Goal: Task Accomplishment & Management: Manage account settings

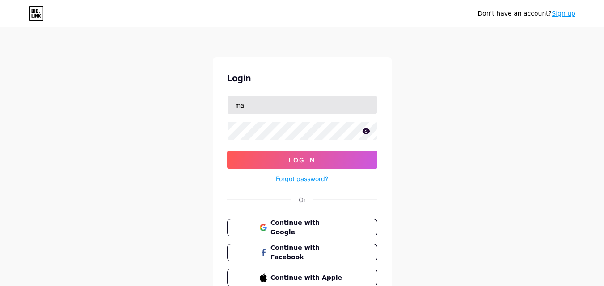
click at [301, 106] on input "ma" at bounding box center [301, 105] width 149 height 18
type input "[EMAIL_ADDRESS][DOMAIN_NAME]"
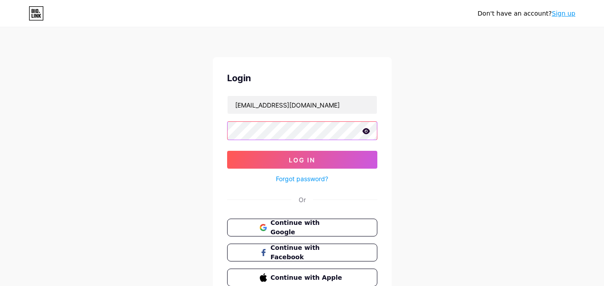
click at [227, 151] on button "Log In" at bounding box center [302, 160] width 150 height 18
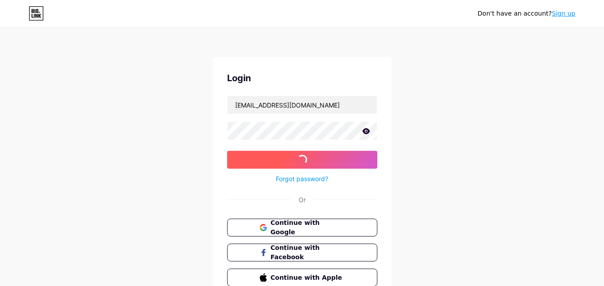
click at [250, 153] on button "Log In" at bounding box center [302, 160] width 150 height 18
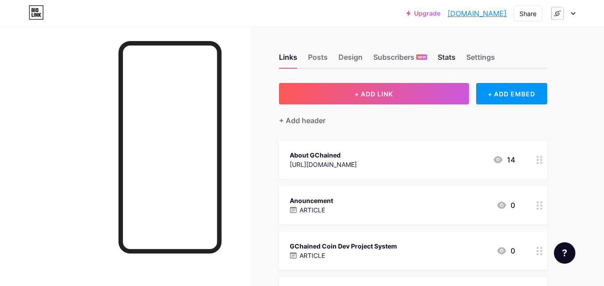
click at [444, 61] on div "Stats" at bounding box center [446, 60] width 18 height 16
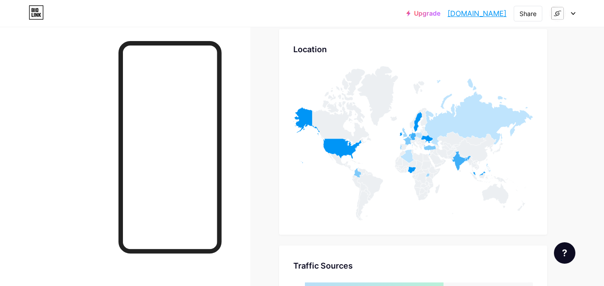
scroll to position [3695, 0]
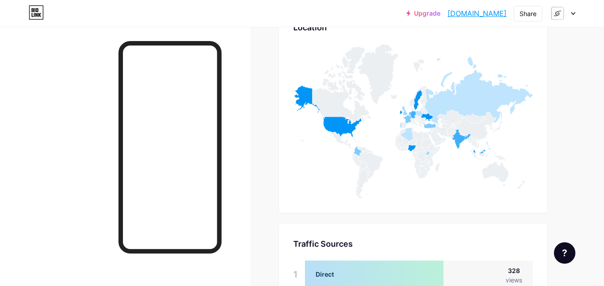
click at [571, 11] on div at bounding box center [562, 13] width 26 height 16
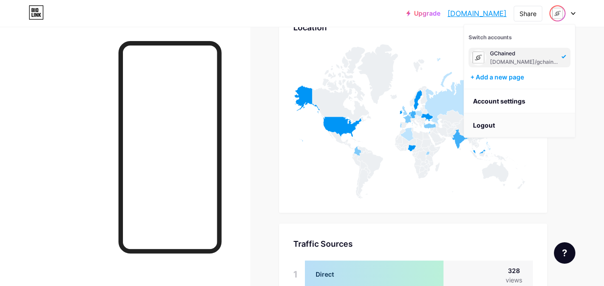
click at [493, 123] on li "Logout" at bounding box center [519, 125] width 111 height 24
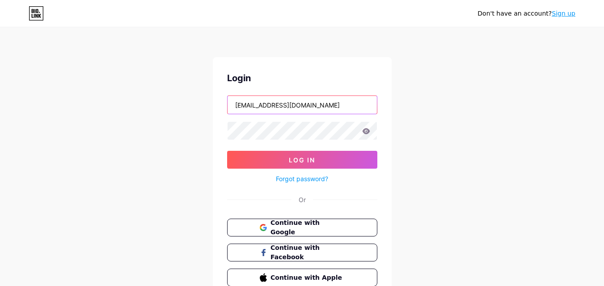
click at [352, 107] on input "[EMAIL_ADDRESS][DOMAIN_NAME]" at bounding box center [301, 105] width 149 height 18
click at [227, 151] on button "Log In" at bounding box center [302, 160] width 150 height 18
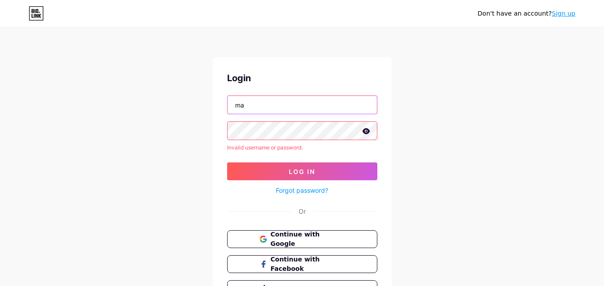
type input "[EMAIL_ADDRESS][DOMAIN_NAME]"
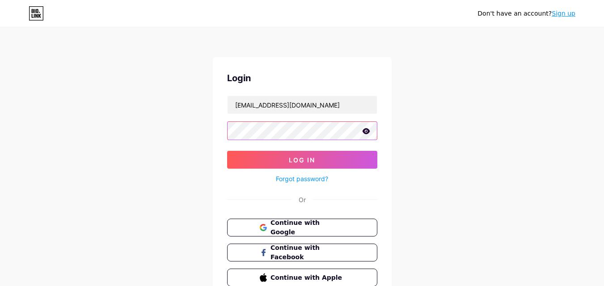
click at [227, 151] on button "Log In" at bounding box center [302, 160] width 150 height 18
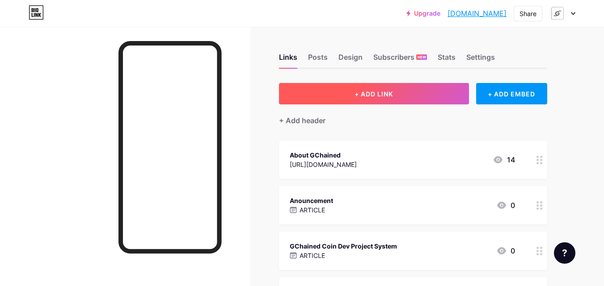
click at [356, 88] on button "+ ADD LINK" at bounding box center [374, 93] width 190 height 21
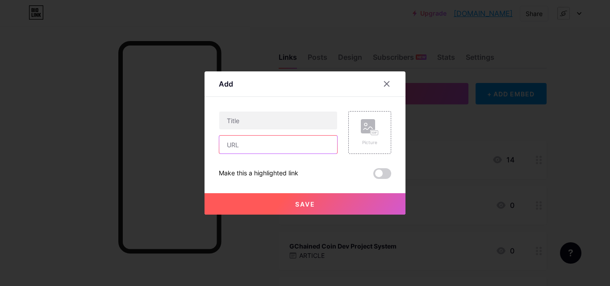
click at [314, 150] on input "text" at bounding box center [278, 145] width 118 height 18
paste input "[URL][DOMAIN_NAME]"
type input "[URL][DOMAIN_NAME]"
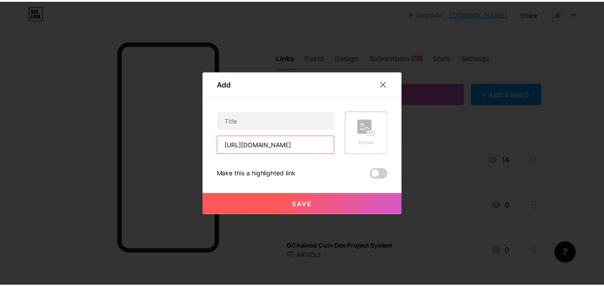
scroll to position [0, 0]
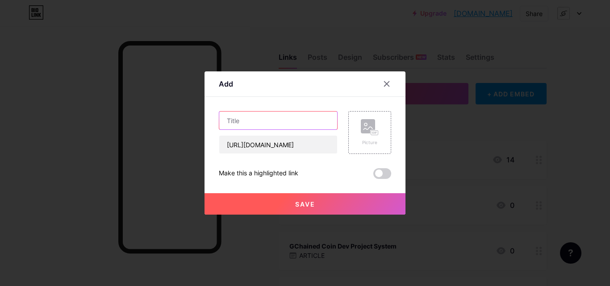
click at [293, 120] on input "text" at bounding box center [278, 121] width 118 height 18
paste input "GCHAINED COIN Wallet Tracker"
type input "GCHAINED COIN Wallet Tracker"
click at [307, 210] on button "Save" at bounding box center [305, 203] width 201 height 21
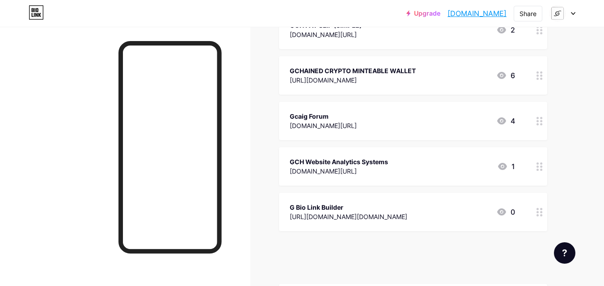
scroll to position [21294, 0]
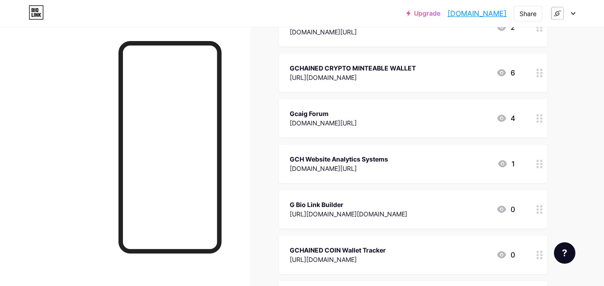
click at [574, 16] on div at bounding box center [562, 13] width 26 height 16
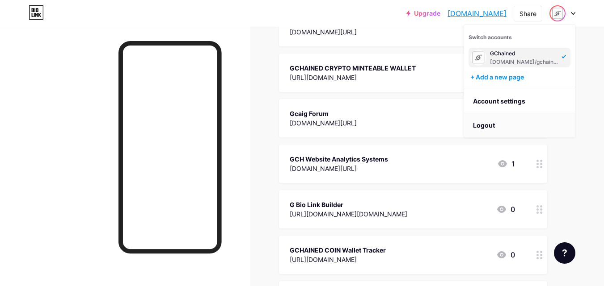
click at [539, 128] on li "Logout" at bounding box center [519, 125] width 111 height 24
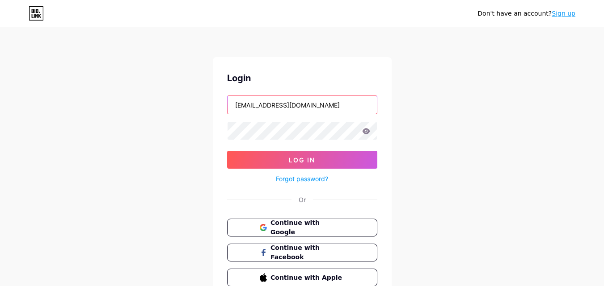
click at [340, 109] on input "[EMAIL_ADDRESS][DOMAIN_NAME]" at bounding box center [301, 105] width 149 height 18
type input "[EMAIL_ADDRESS][DOMAIN_NAME]"
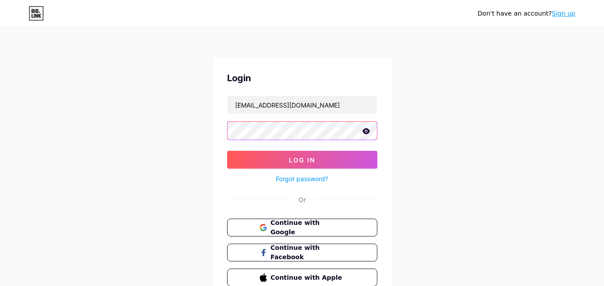
click at [227, 151] on button "Log In" at bounding box center [302, 160] width 150 height 18
click at [432, 136] on div "Don't have an account? Sign up Login [EMAIL_ADDRESS][DOMAIN_NAME] Log In Forgot…" at bounding box center [302, 165] width 604 height 330
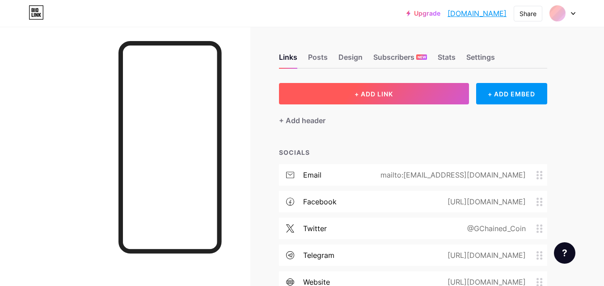
click at [405, 101] on button "+ ADD LINK" at bounding box center [374, 93] width 190 height 21
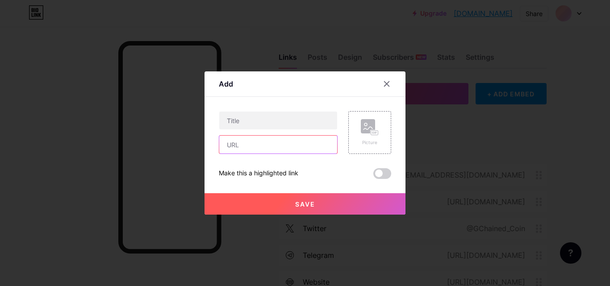
click at [314, 144] on input "text" at bounding box center [278, 145] width 118 height 18
paste input "[URL][DOMAIN_NAME]"
type input "[URL][DOMAIN_NAME]"
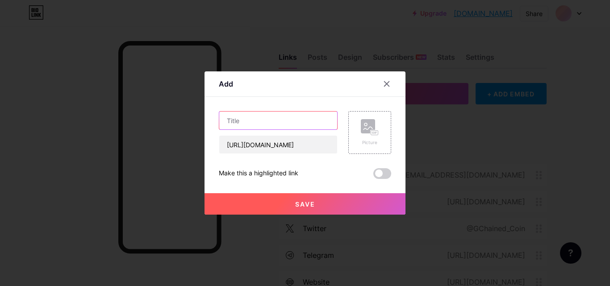
click at [313, 123] on input "text" at bounding box center [278, 121] width 118 height 18
click at [313, 119] on input "text" at bounding box center [278, 121] width 118 height 18
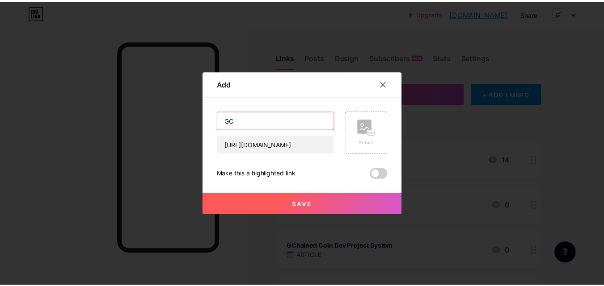
scroll to position [0, 0]
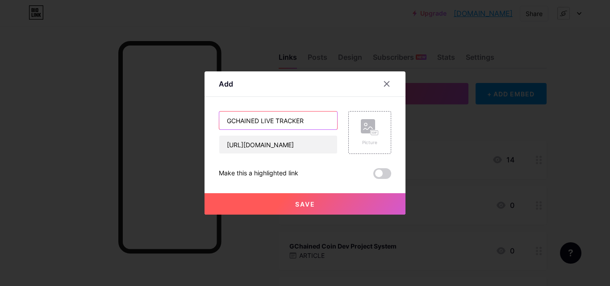
click at [257, 120] on input "GCHAINED LIVE TRACKER" at bounding box center [278, 121] width 118 height 18
click at [308, 122] on input "GCHAINED LIVE TRACKER" at bounding box center [278, 121] width 118 height 18
type input "GCHAINED LIVE TRACKER (MAIN)"
click at [305, 203] on span "Save" at bounding box center [305, 205] width 20 height 8
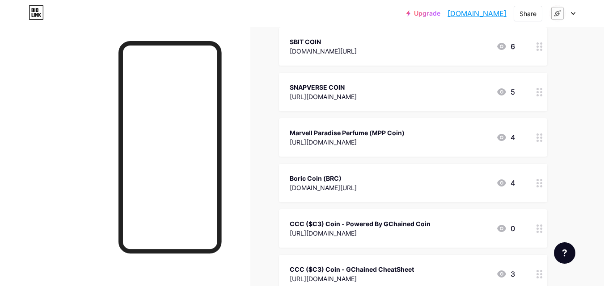
scroll to position [2450, 0]
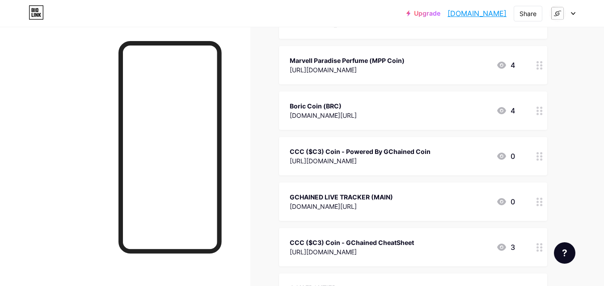
click at [570, 10] on div at bounding box center [562, 13] width 26 height 16
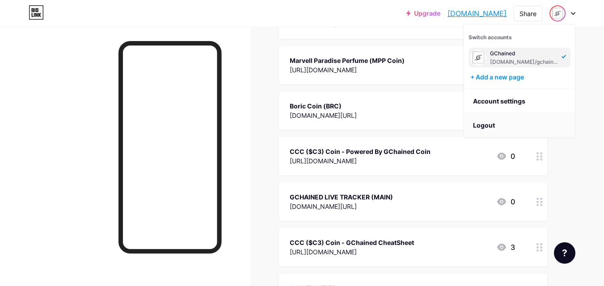
click at [501, 128] on li "Logout" at bounding box center [519, 125] width 111 height 24
click at [509, 128] on li "Logout" at bounding box center [519, 125] width 111 height 24
click at [561, 123] on li "Logout" at bounding box center [519, 125] width 111 height 24
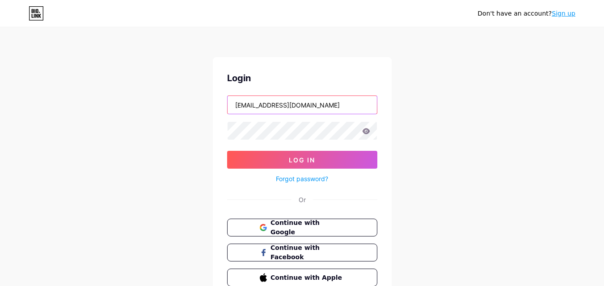
click at [330, 98] on input "[EMAIL_ADDRESS][DOMAIN_NAME]" at bounding box center [301, 105] width 149 height 18
type input "m"
type input "[EMAIL_ADDRESS][DOMAIN_NAME]"
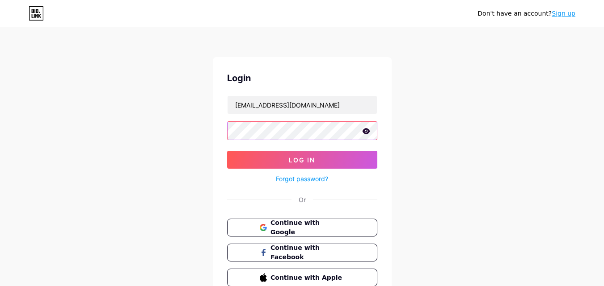
click at [227, 151] on button "Log In" at bounding box center [302, 160] width 150 height 18
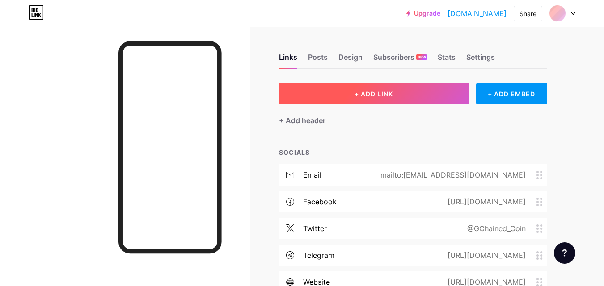
click at [316, 95] on button "+ ADD LINK" at bounding box center [374, 93] width 190 height 21
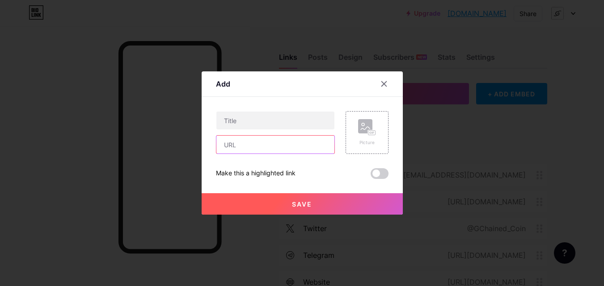
click at [242, 144] on input "text" at bounding box center [275, 145] width 118 height 18
paste input "[URL][DOMAIN_NAME]"
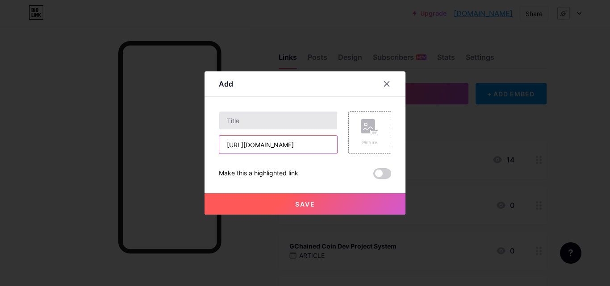
type input "[URL][DOMAIN_NAME]"
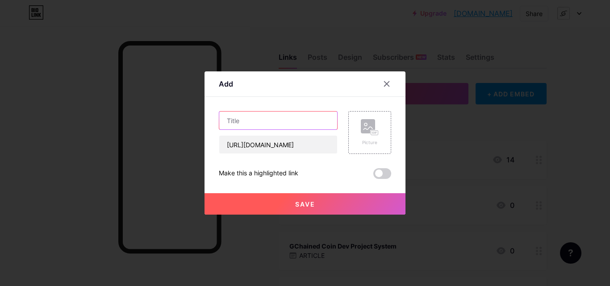
click at [262, 120] on input "text" at bounding box center [278, 121] width 118 height 18
paste input "GCHAINED COIN"
type input "GCHAINED COIN Live Price Tracker - (main 2)"
click at [306, 213] on button "Save" at bounding box center [305, 203] width 201 height 21
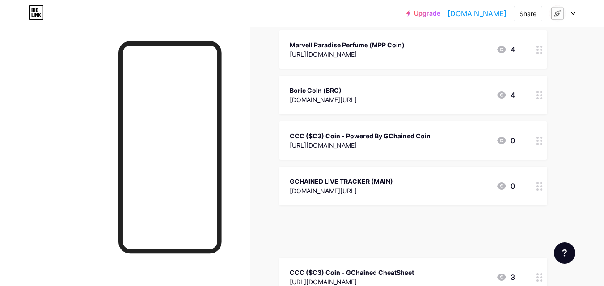
scroll to position [2470, 0]
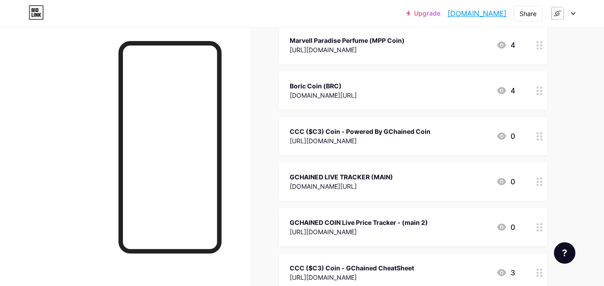
click at [428, 172] on div "GCHAINED LIVE TRACKER (MAIN) [DOMAIN_NAME][URL] 0" at bounding box center [401, 182] width 225 height 21
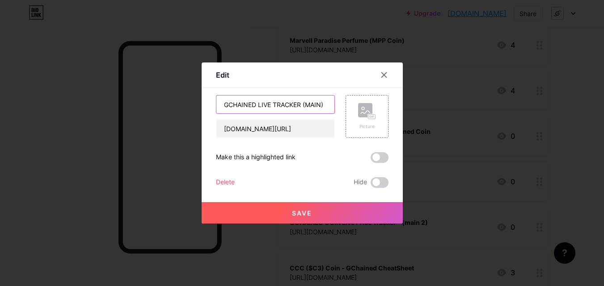
click at [257, 105] on input "GCHAINED LIVE TRACKER (MAIN)" at bounding box center [275, 105] width 118 height 18
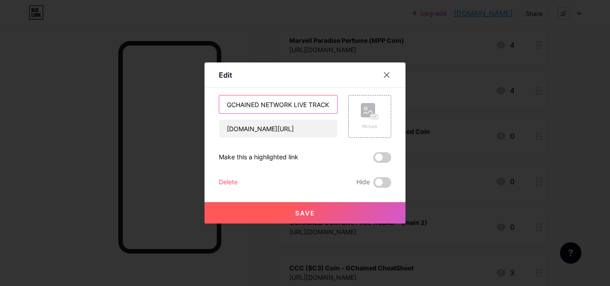
type input "GCHAINED NETWORK LIVE TRACKER (MAIN)"
click at [298, 209] on button "Save" at bounding box center [305, 212] width 201 height 21
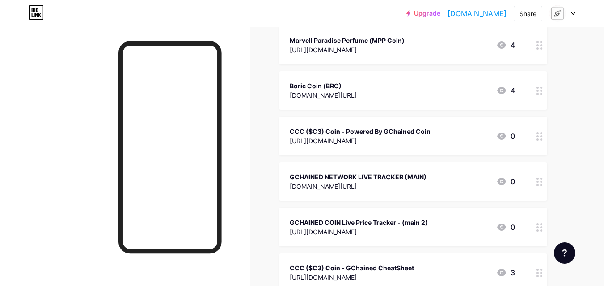
click at [373, 217] on div "GCHAINED COIN Live Price Tracker - (main 2) [URL][DOMAIN_NAME]" at bounding box center [358, 227] width 138 height 21
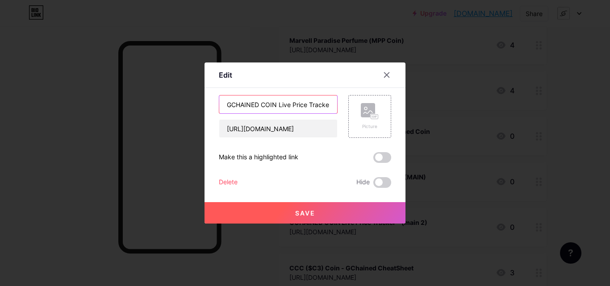
click at [271, 105] on input "GCHAINED COIN Live Price Tracker - (main 2)" at bounding box center [278, 105] width 118 height 18
click at [274, 105] on input "GCHAINED COIN Live Price Tracker - (main 2)" at bounding box center [278, 105] width 118 height 18
type input "GCHAINED COIN NETWORK Live Price Tracker - (main 2)"
click at [287, 218] on button "Save" at bounding box center [305, 212] width 201 height 21
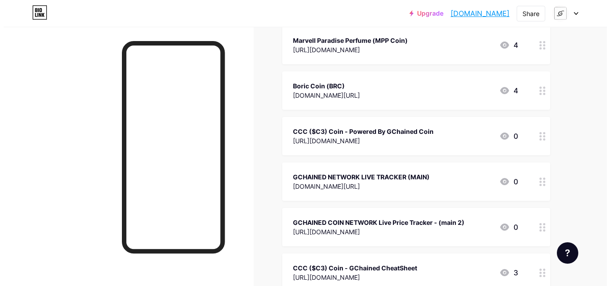
scroll to position [0, 0]
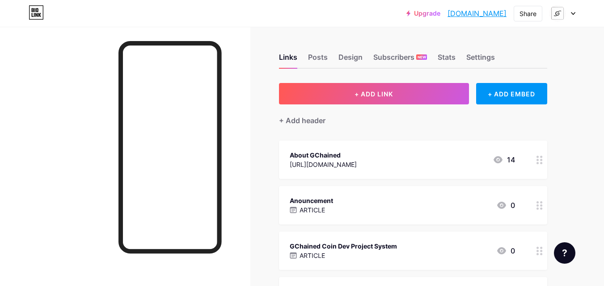
click at [568, 14] on div at bounding box center [562, 13] width 26 height 16
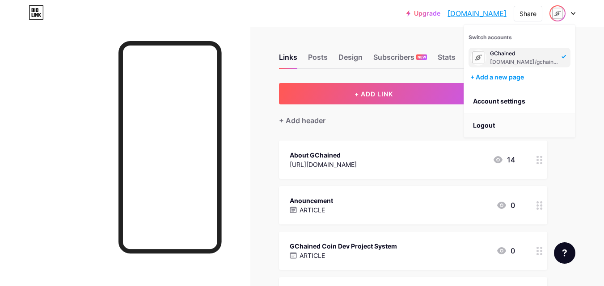
click at [516, 127] on li "Logout" at bounding box center [519, 125] width 111 height 24
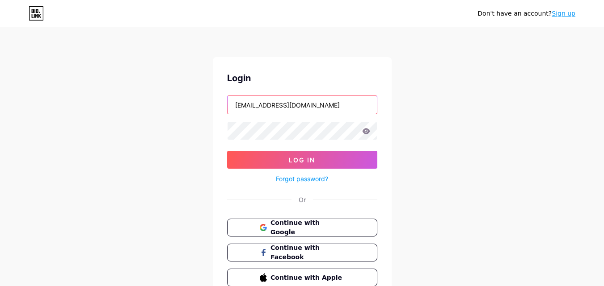
click at [344, 100] on input "[EMAIL_ADDRESS][DOMAIN_NAME]" at bounding box center [301, 105] width 149 height 18
type input "[EMAIL_ADDRESS][DOMAIN_NAME]"
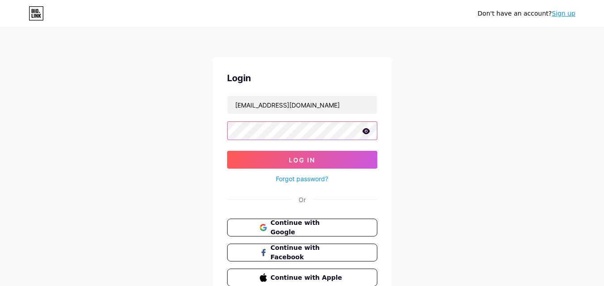
click at [227, 151] on button "Log In" at bounding box center [302, 160] width 150 height 18
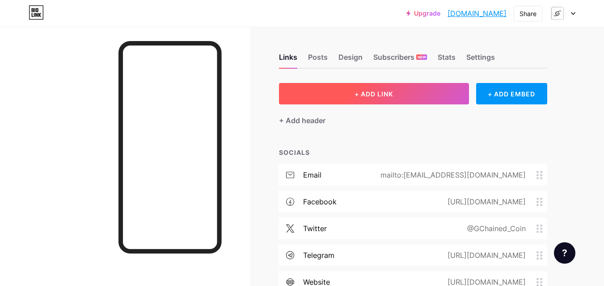
click at [334, 94] on button "+ ADD LINK" at bounding box center [374, 93] width 190 height 21
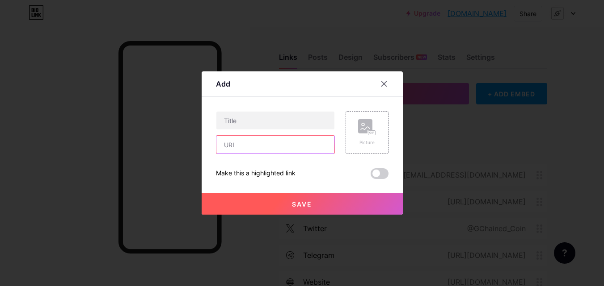
click at [285, 148] on input "text" at bounding box center [275, 145] width 118 height 18
drag, startPoint x: 285, startPoint y: 148, endPoint x: 280, endPoint y: 141, distance: 8.9
click at [285, 148] on input "text" at bounding box center [275, 145] width 118 height 18
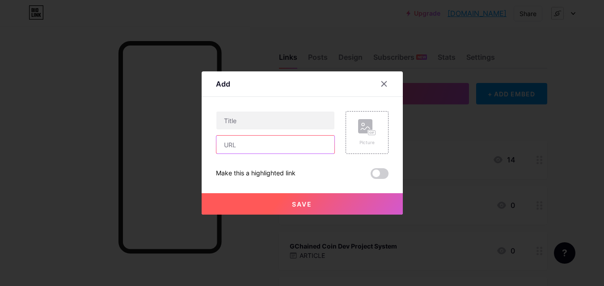
click at [285, 148] on input "text" at bounding box center [275, 145] width 118 height 18
click at [280, 141] on input "text" at bounding box center [275, 145] width 118 height 18
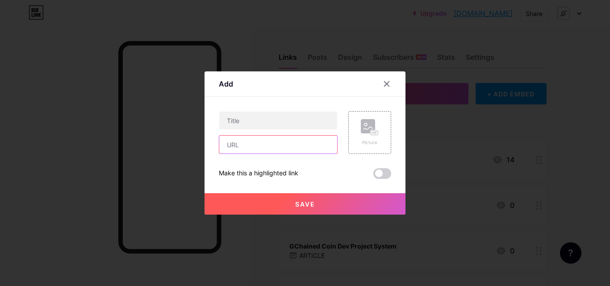
paste input "[DOMAIN_NAME][URL]"
type input "[DOMAIN_NAME][URL]"
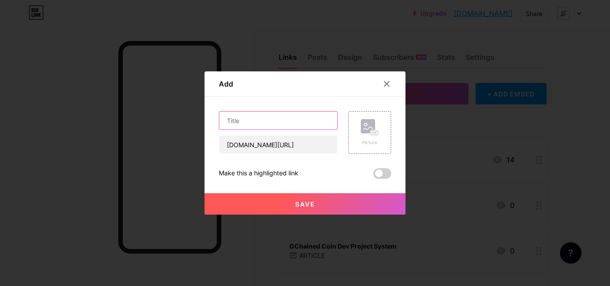
click at [266, 119] on input "text" at bounding box center [278, 121] width 118 height 18
type input "\"
paste input "GCHAINED COIN"
type input "GCHAINED COIN Network Live Price Tracker"
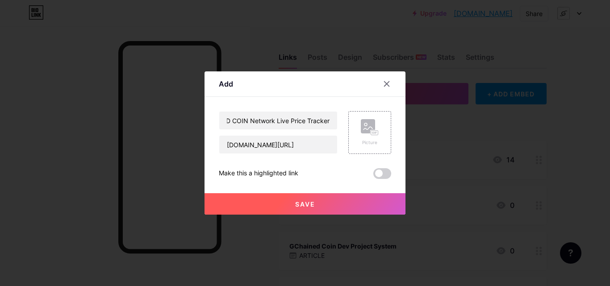
click at [295, 197] on button "Save" at bounding box center [305, 203] width 201 height 21
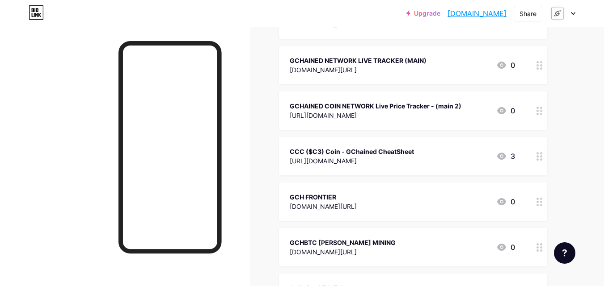
scroll to position [2654, 0]
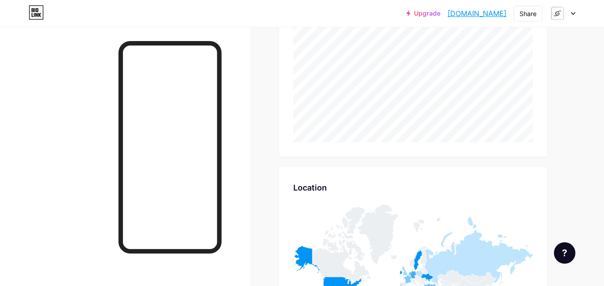
scroll to position [3527, 0]
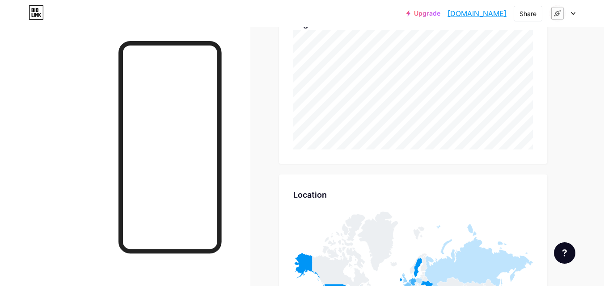
click at [572, 12] on icon at bounding box center [572, 13] width 4 height 3
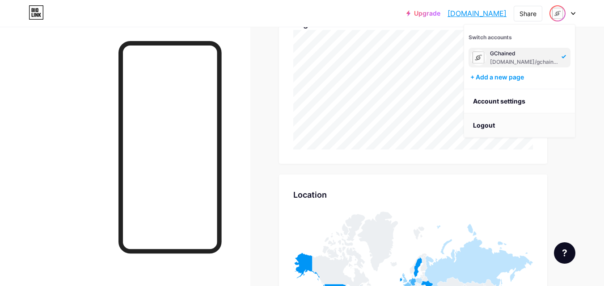
click at [521, 129] on li "Logout" at bounding box center [519, 125] width 111 height 24
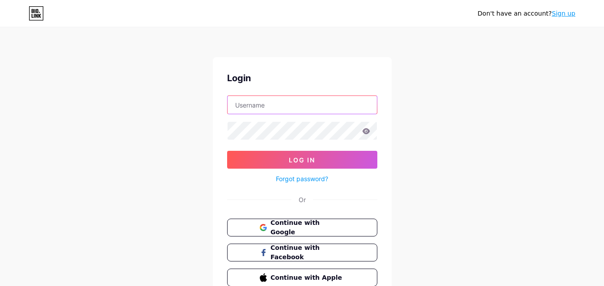
type input "[EMAIL_ADDRESS][DOMAIN_NAME]"
